Goal: Task Accomplishment & Management: Use online tool/utility

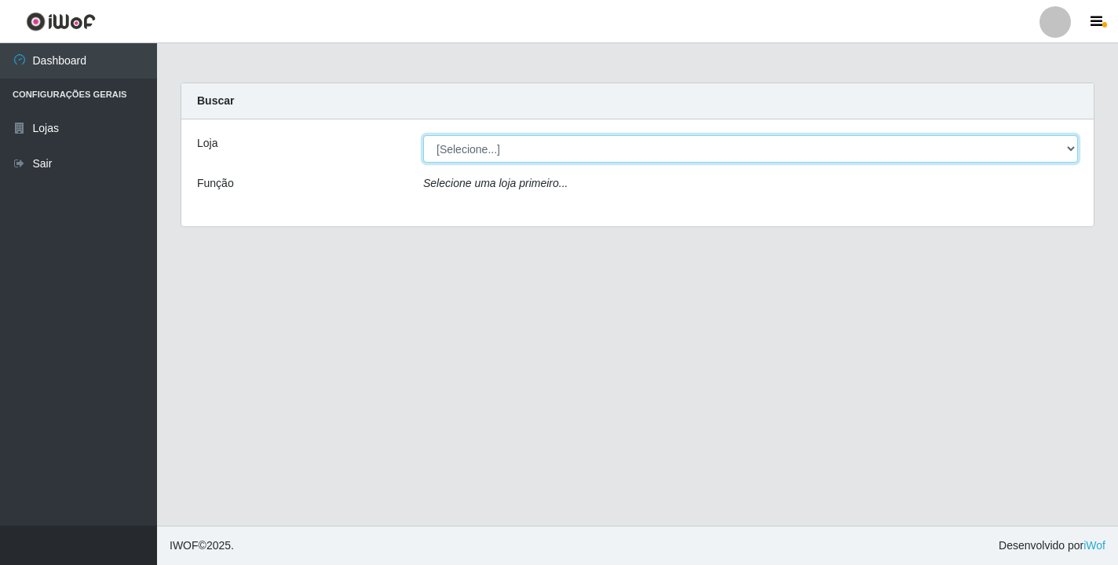
click at [1066, 144] on select "[Selecione...] Atacado Vem - [STREET_ADDRESS]" at bounding box center [750, 148] width 655 height 27
select select "455"
click at [423, 135] on select "[Selecione...] Atacado Vem - [STREET_ADDRESS]" at bounding box center [750, 148] width 655 height 27
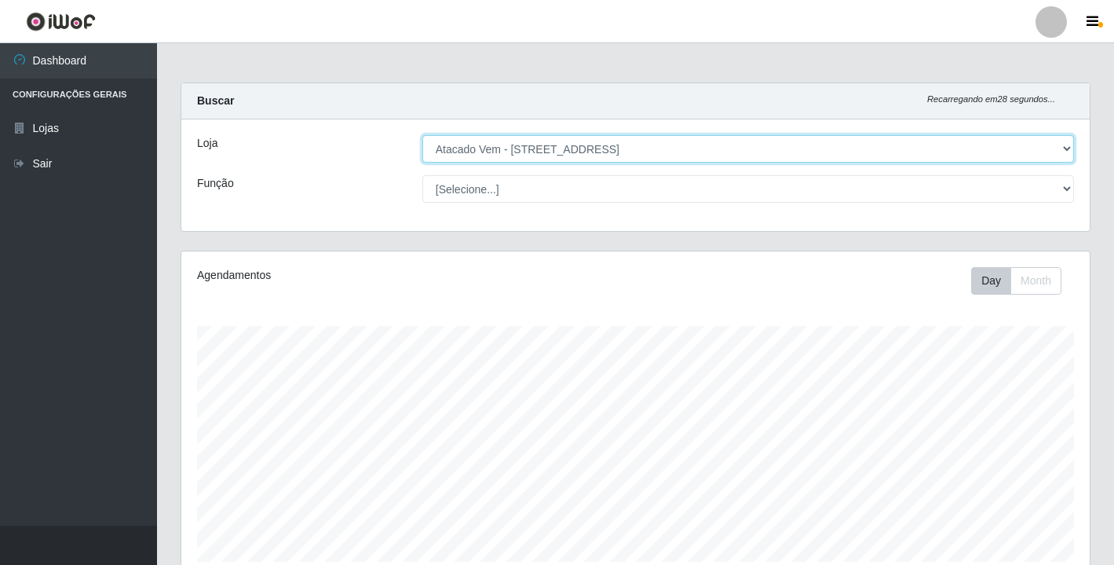
scroll to position [326, 909]
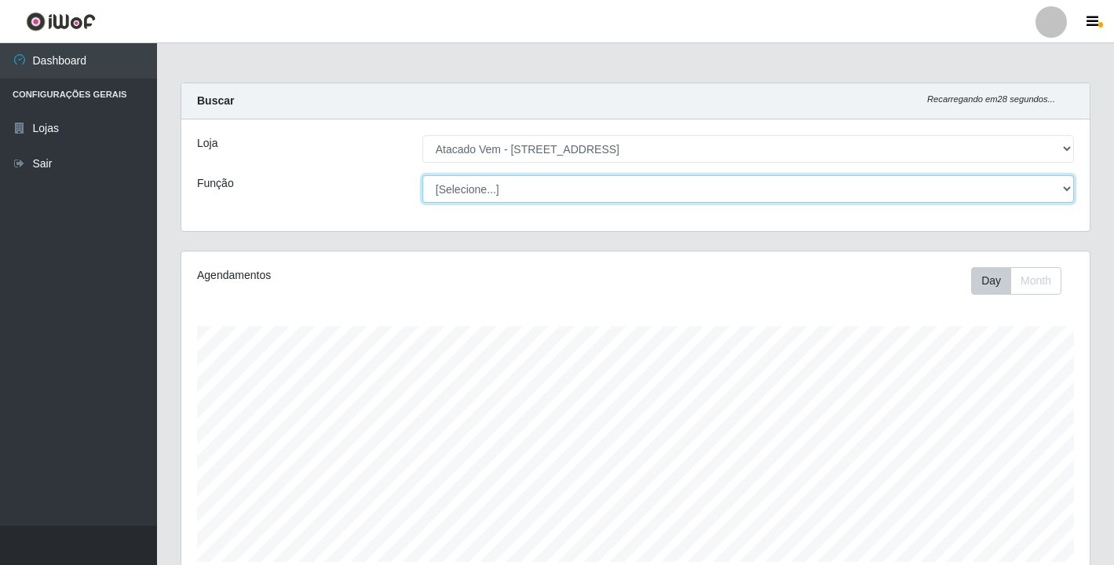
click at [1063, 190] on select "[Selecione...] Carregador e Descarregador de Caminhão Carregador e Descarregado…" at bounding box center [748, 188] width 652 height 27
select select "82"
click at [422, 175] on select "[Selecione...] Carregador e Descarregador de Caminhão Carregador e Descarregado…" at bounding box center [748, 188] width 652 height 27
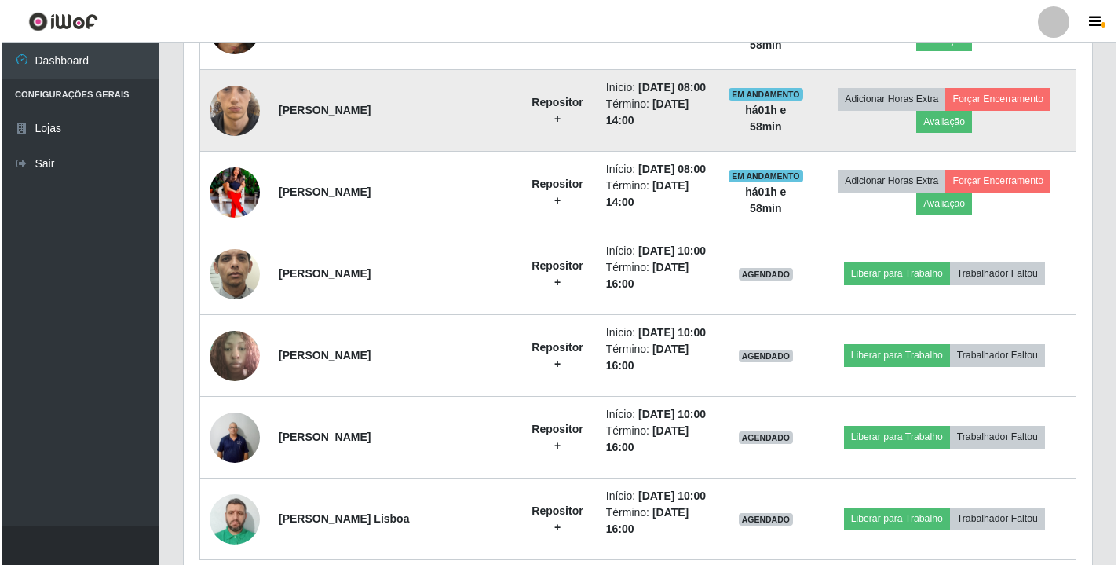
scroll to position [934, 0]
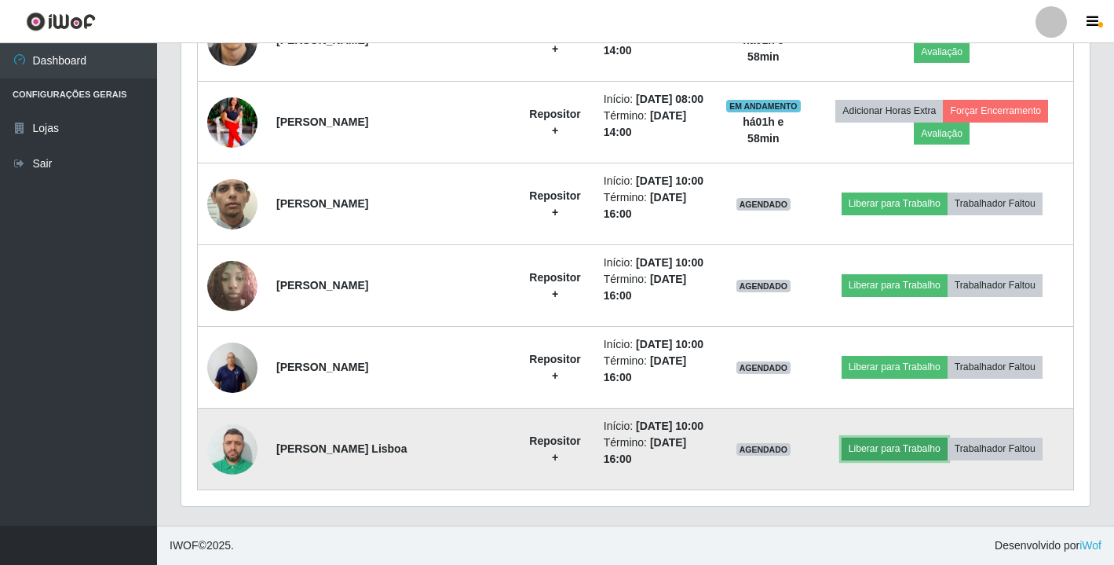
click at [869, 446] on button "Liberar para Trabalho" at bounding box center [895, 448] width 106 height 22
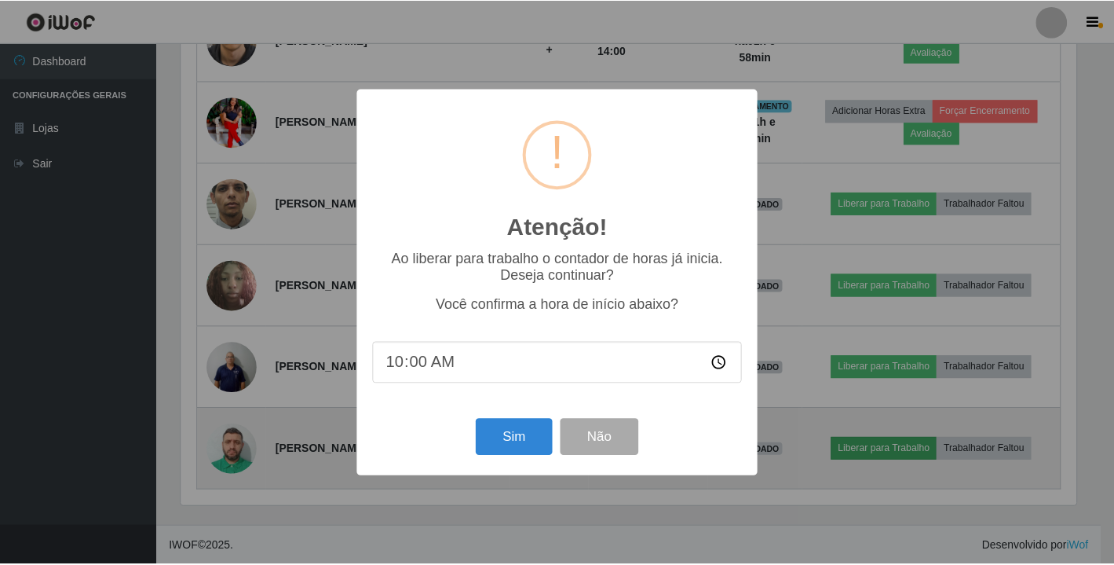
scroll to position [326, 899]
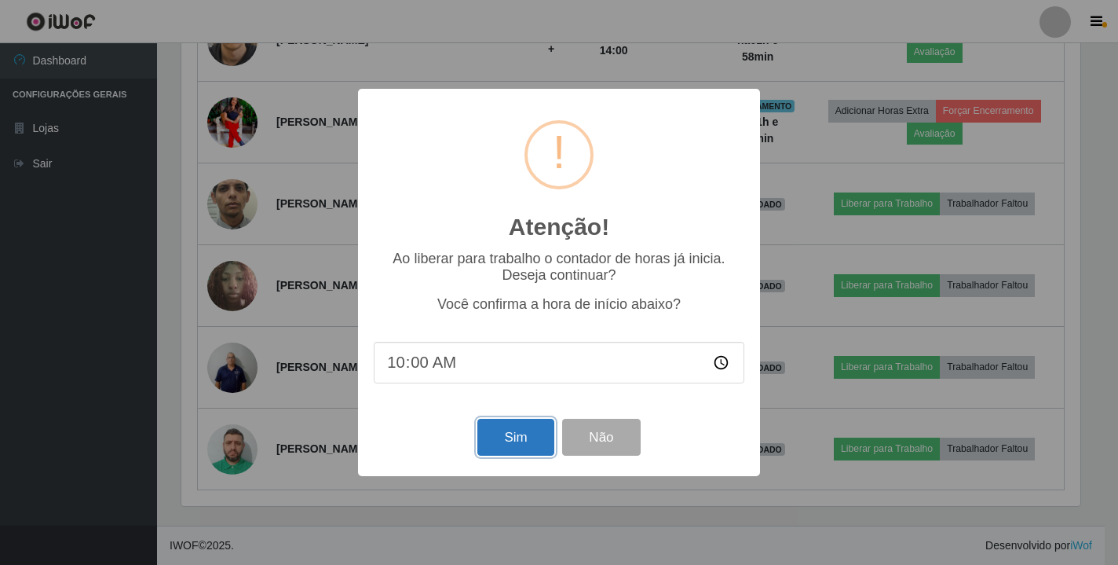
click at [518, 439] on button "Sim" at bounding box center [515, 437] width 76 height 37
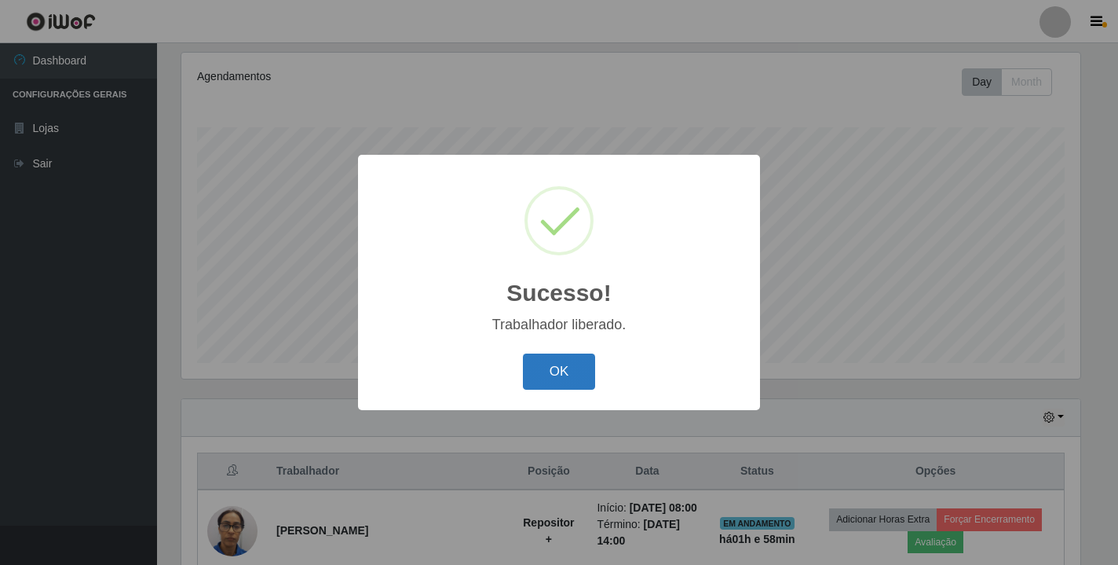
click at [550, 371] on button "OK" at bounding box center [559, 371] width 73 height 37
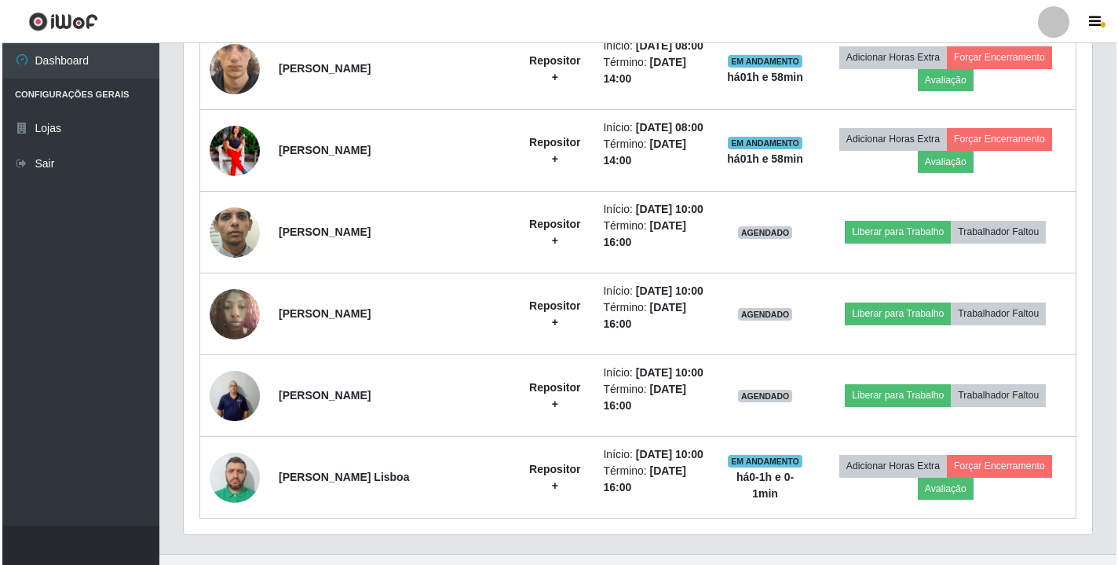
scroll to position [934, 0]
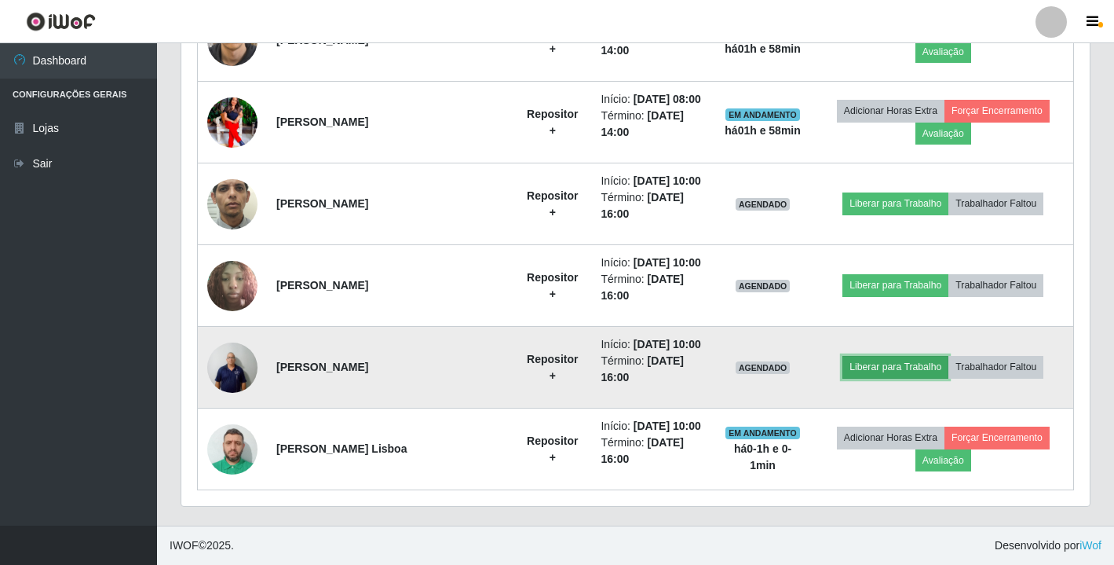
click at [875, 367] on button "Liberar para Trabalho" at bounding box center [896, 367] width 106 height 22
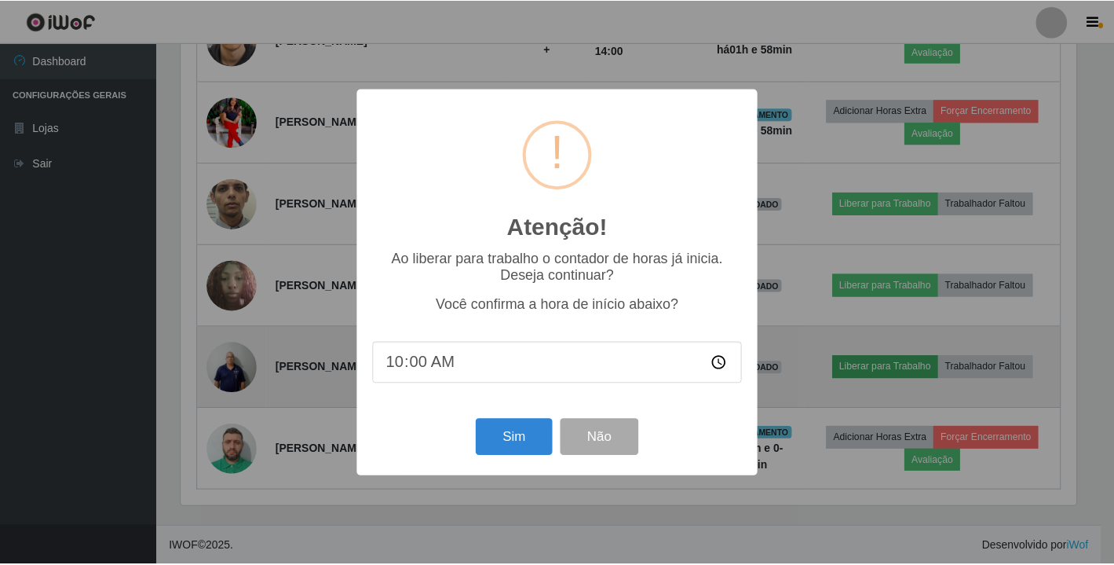
scroll to position [326, 899]
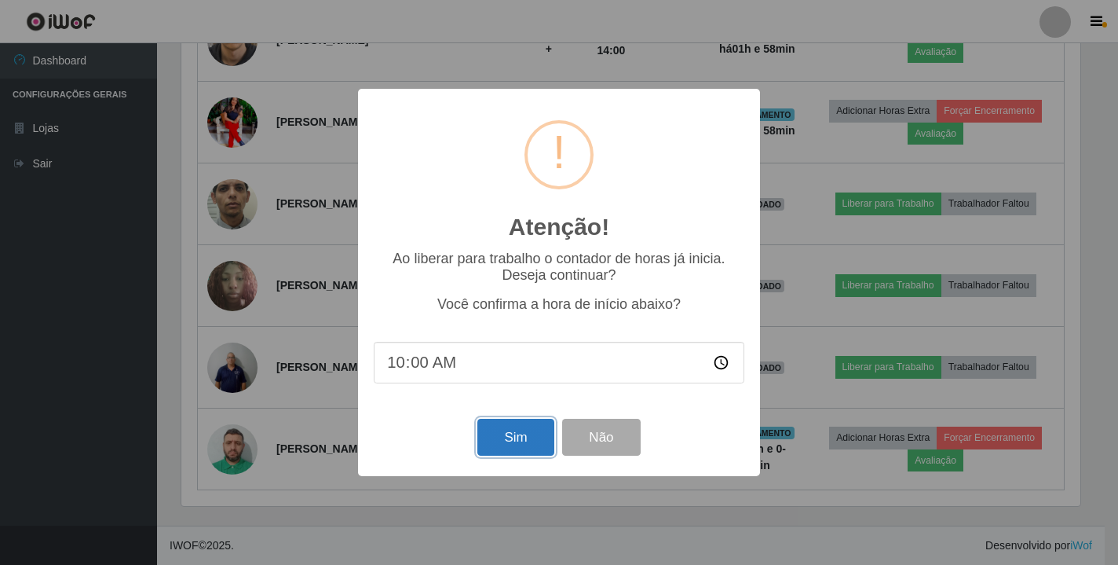
click at [504, 439] on button "Sim" at bounding box center [515, 437] width 76 height 37
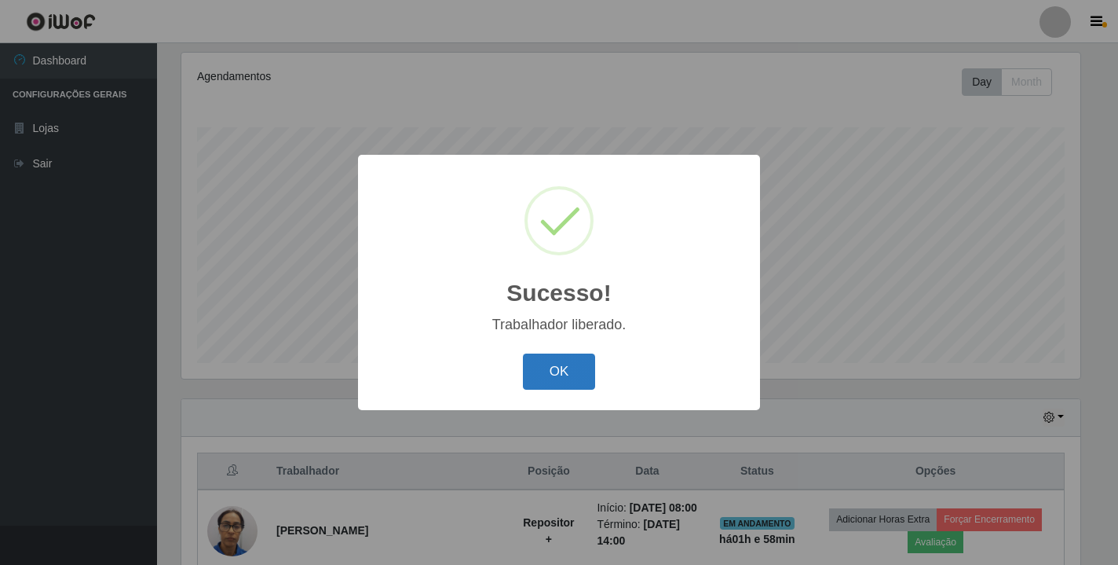
click at [560, 375] on button "OK" at bounding box center [559, 371] width 73 height 37
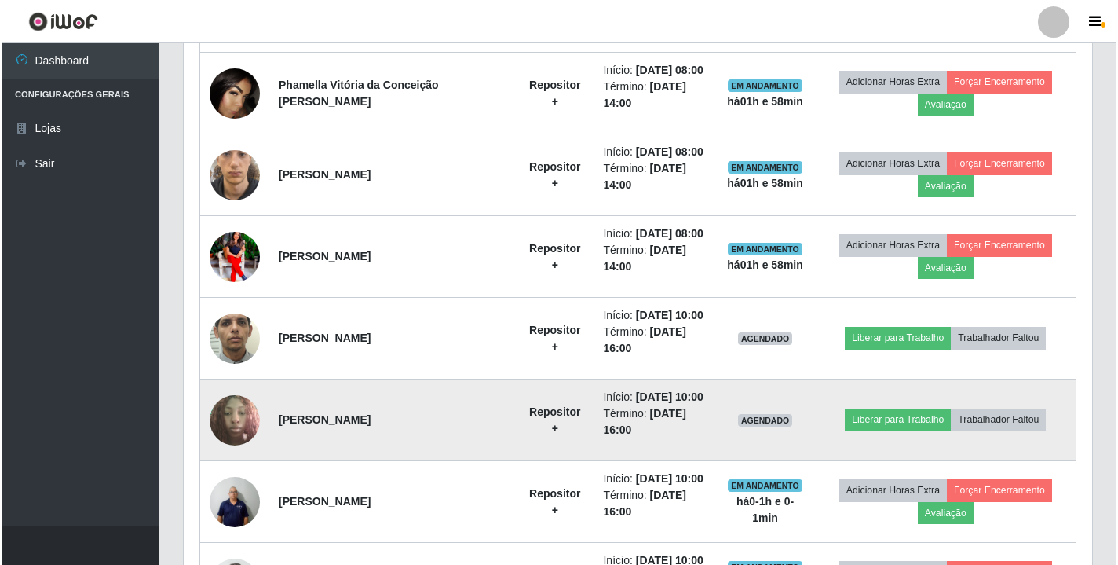
scroll to position [827, 0]
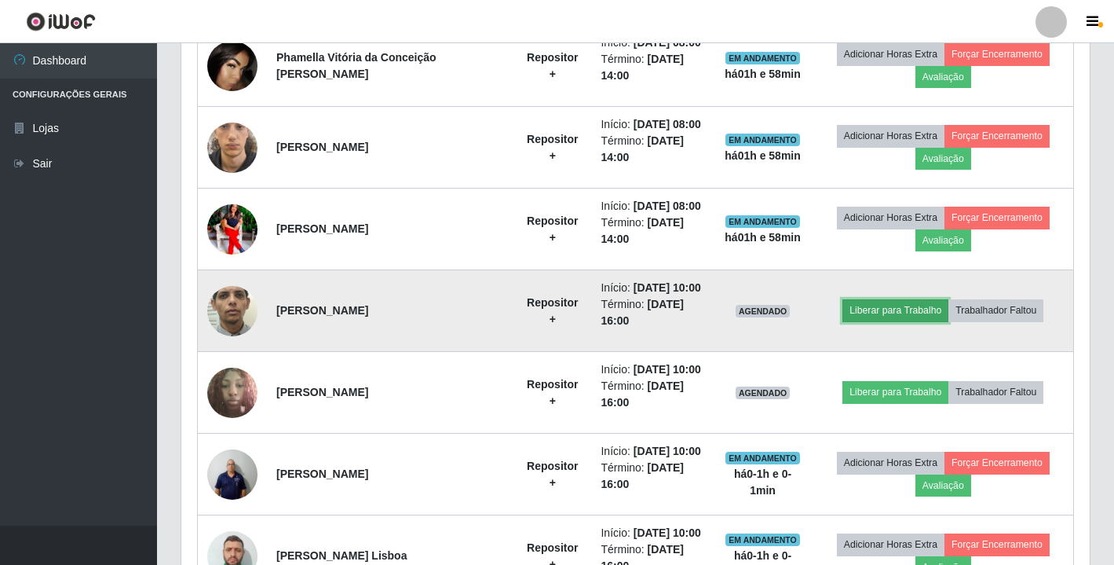
click at [875, 306] on button "Liberar para Trabalho" at bounding box center [896, 310] width 106 height 22
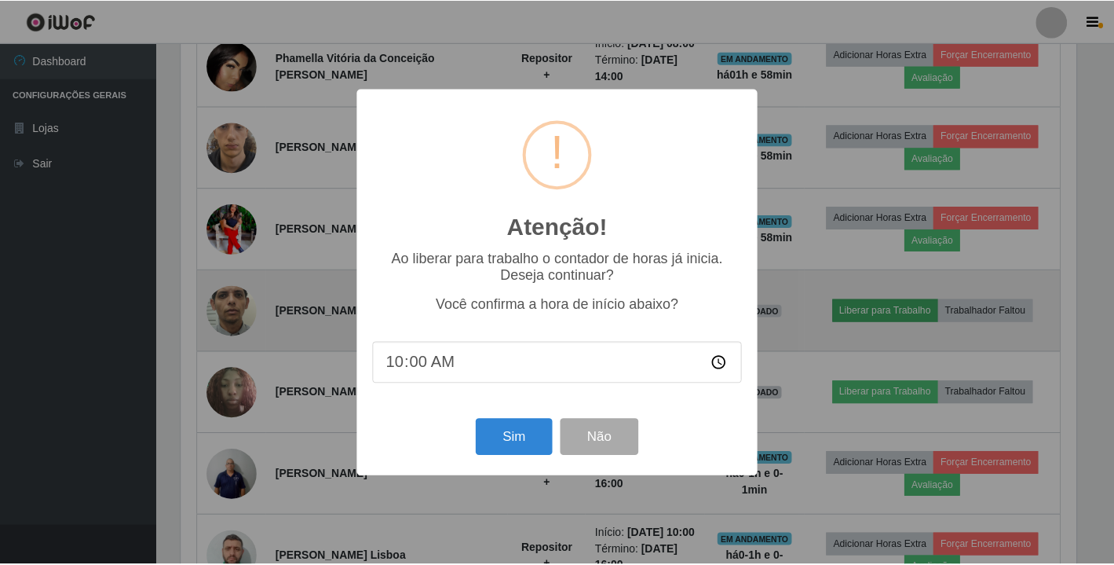
scroll to position [326, 899]
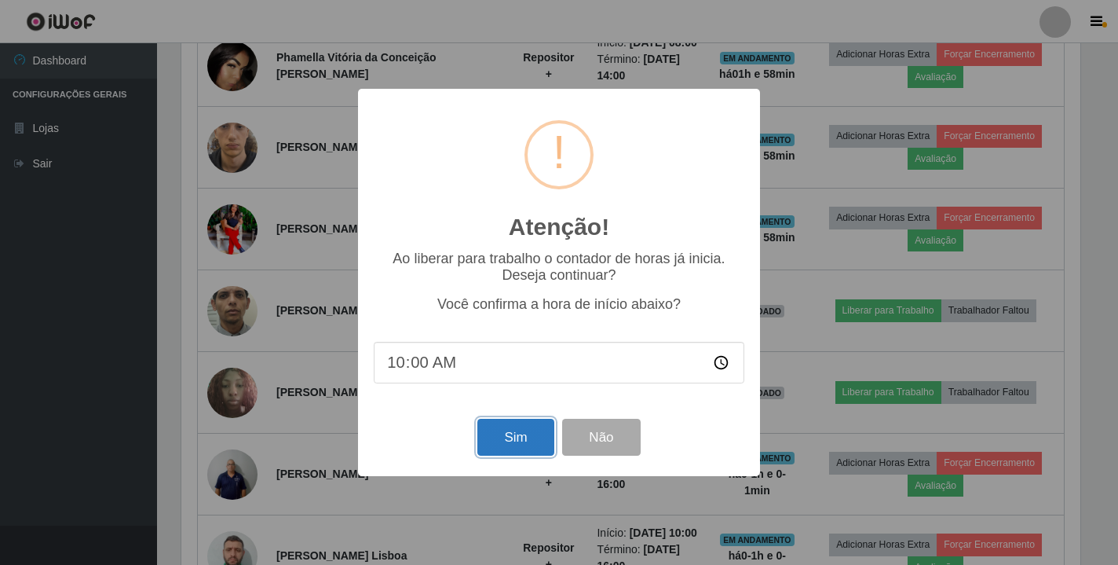
click at [516, 442] on button "Sim" at bounding box center [515, 437] width 76 height 37
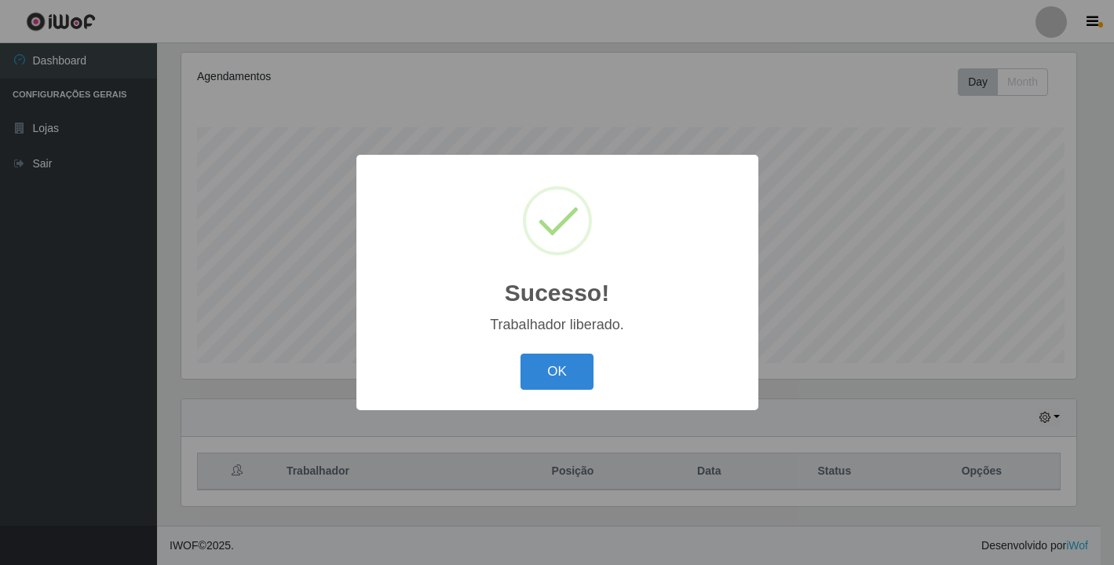
scroll to position [0, 0]
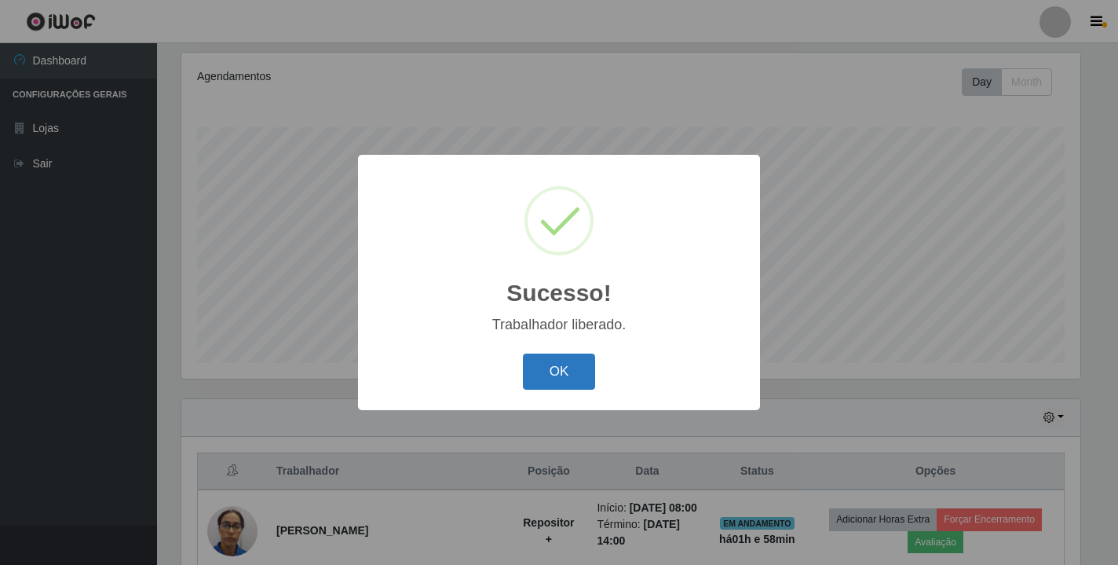
click at [554, 369] on button "OK" at bounding box center [559, 371] width 73 height 37
